Goal: Transaction & Acquisition: Purchase product/service

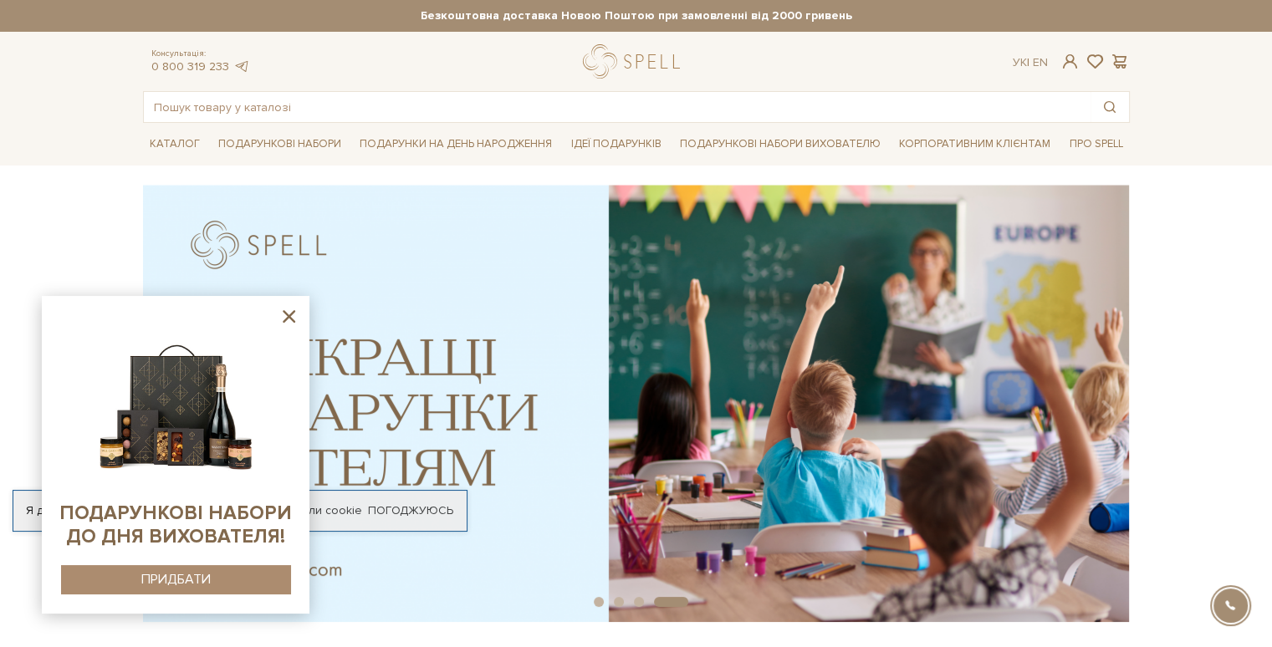
click at [288, 317] on icon at bounding box center [289, 316] width 13 height 13
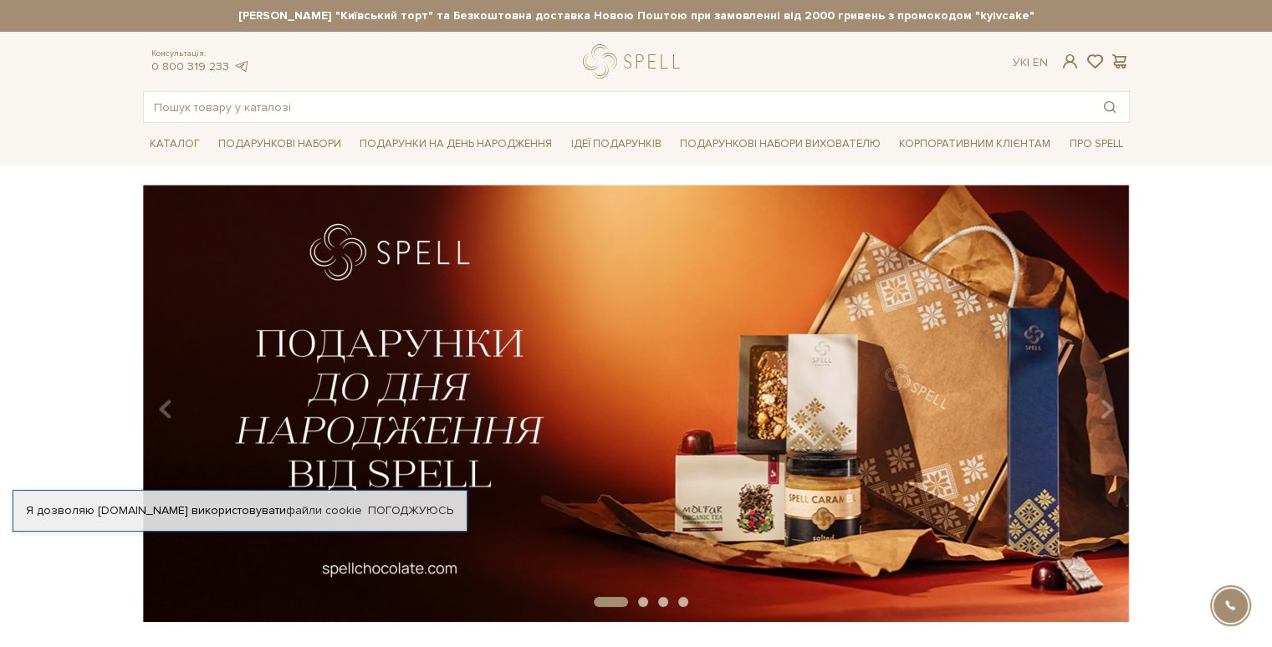
click at [762, 12] on strong "[PERSON_NAME] "Київський торт" та Безкоштовна доставка Новою Поштою при замовле…" at bounding box center [636, 15] width 987 height 15
click at [723, 12] on strong "[PERSON_NAME] "Київський торт" та Безкоштовна доставка Новою Поштою при замовле…" at bounding box center [636, 15] width 987 height 15
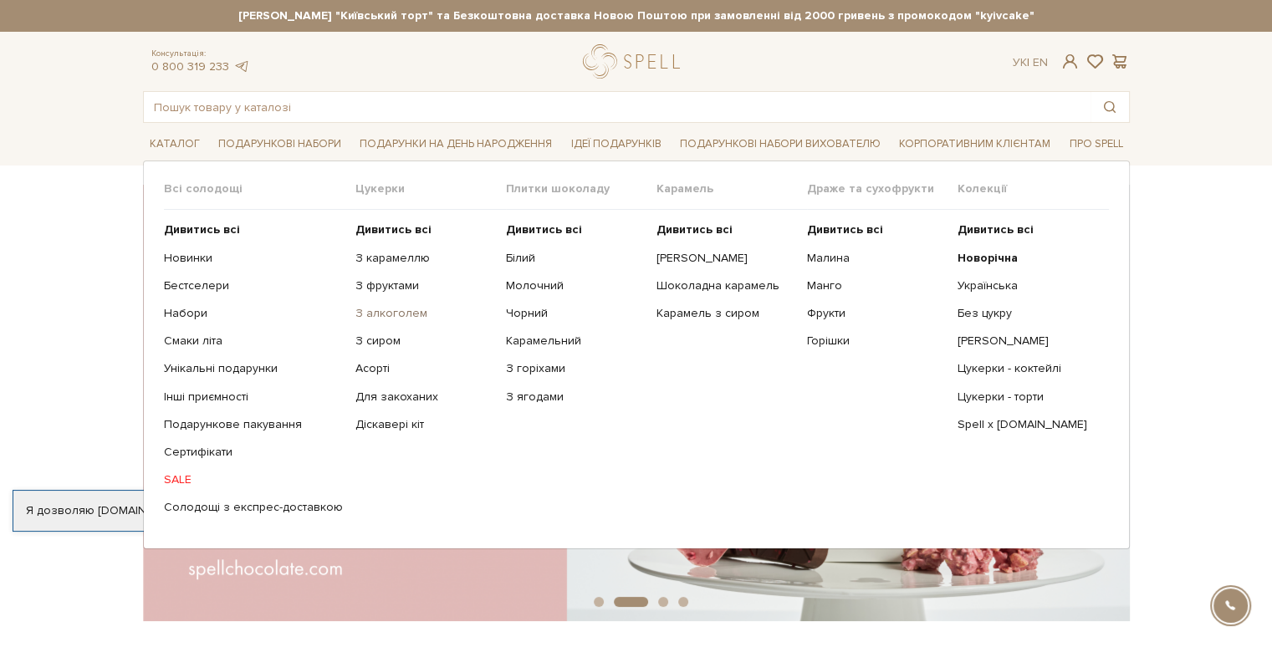
click at [397, 312] on link "З алкоголем" at bounding box center [424, 313] width 138 height 15
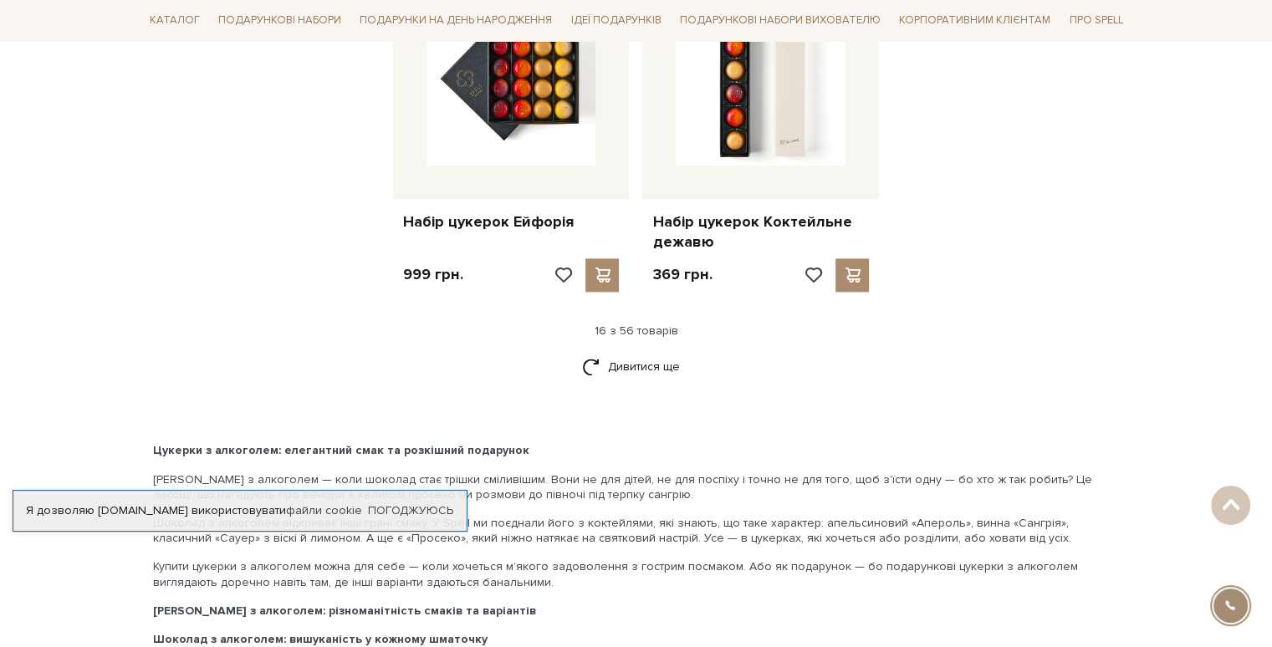
scroll to position [2217, 0]
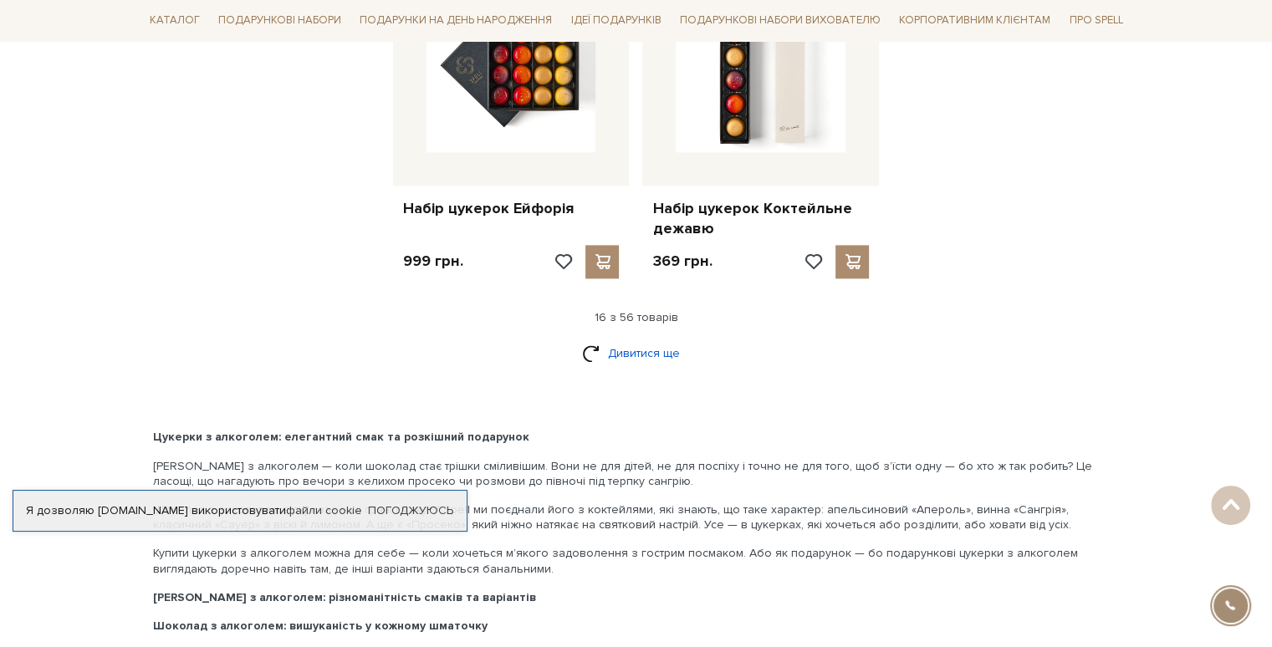
click at [640, 339] on link "Дивитися ще" at bounding box center [636, 353] width 109 height 29
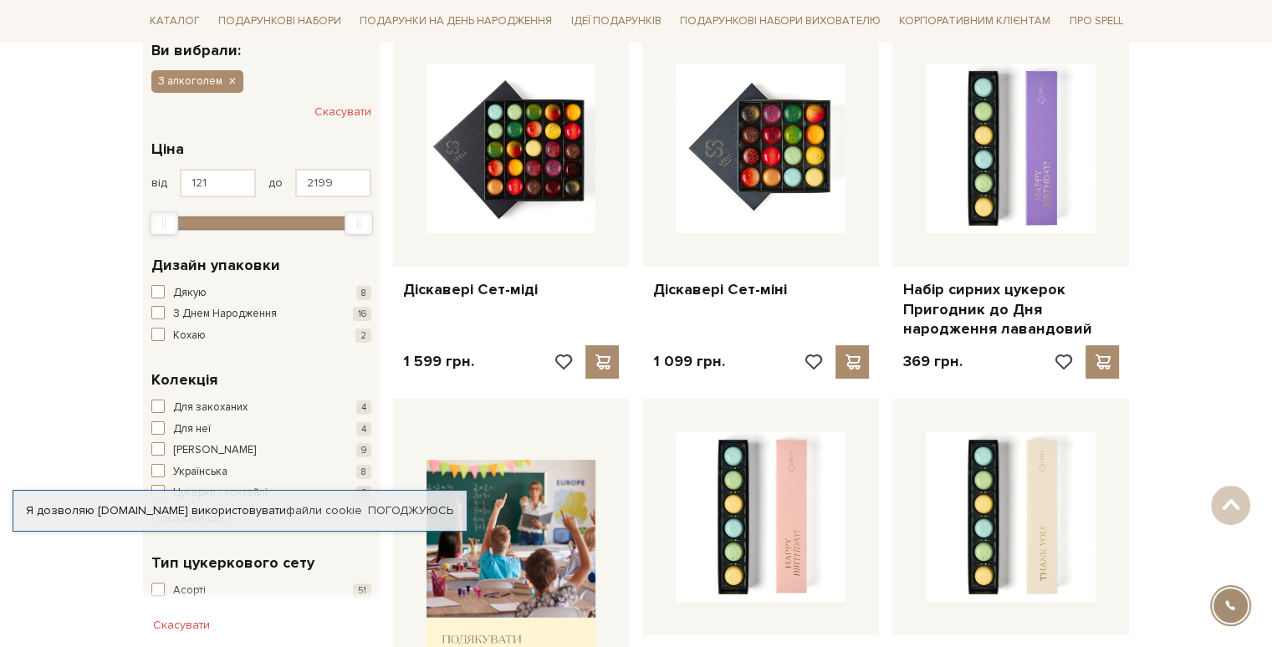
scroll to position [0, 0]
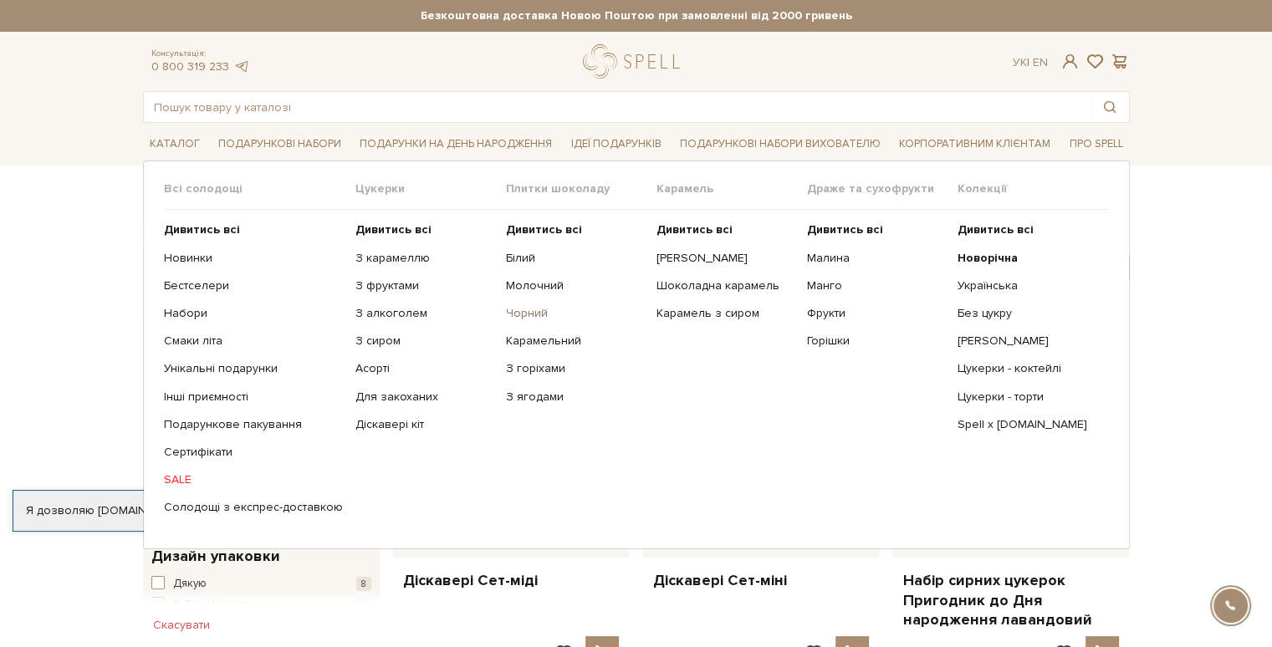
click at [519, 311] on link "Чорний" at bounding box center [575, 313] width 138 height 15
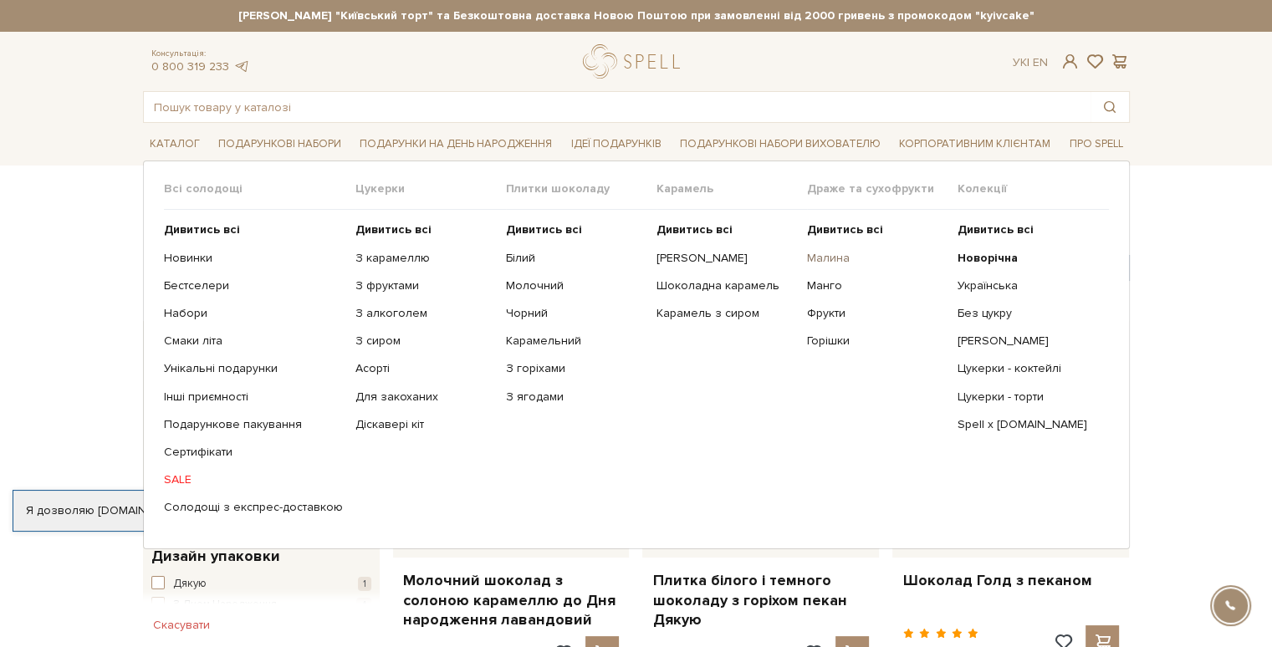
click at [836, 255] on link "Малина" at bounding box center [876, 258] width 138 height 15
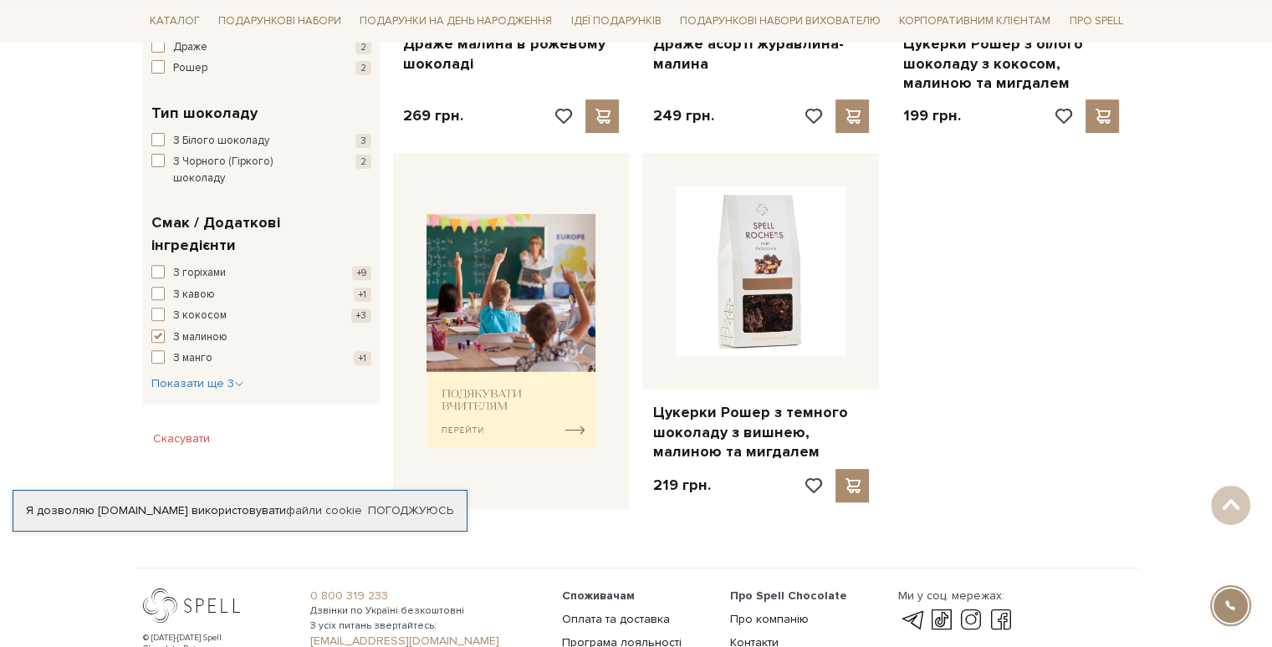
scroll to position [539, 0]
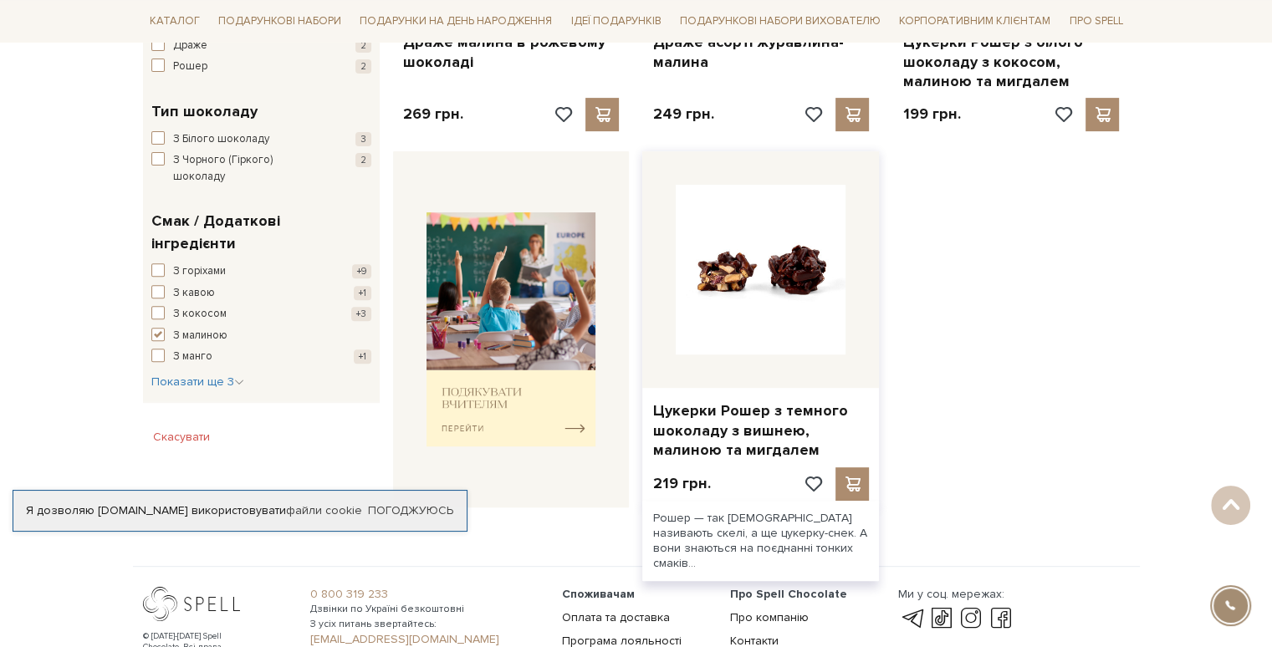
click at [777, 320] on img at bounding box center [761, 270] width 170 height 170
